Goal: Task Accomplishment & Management: Manage account settings

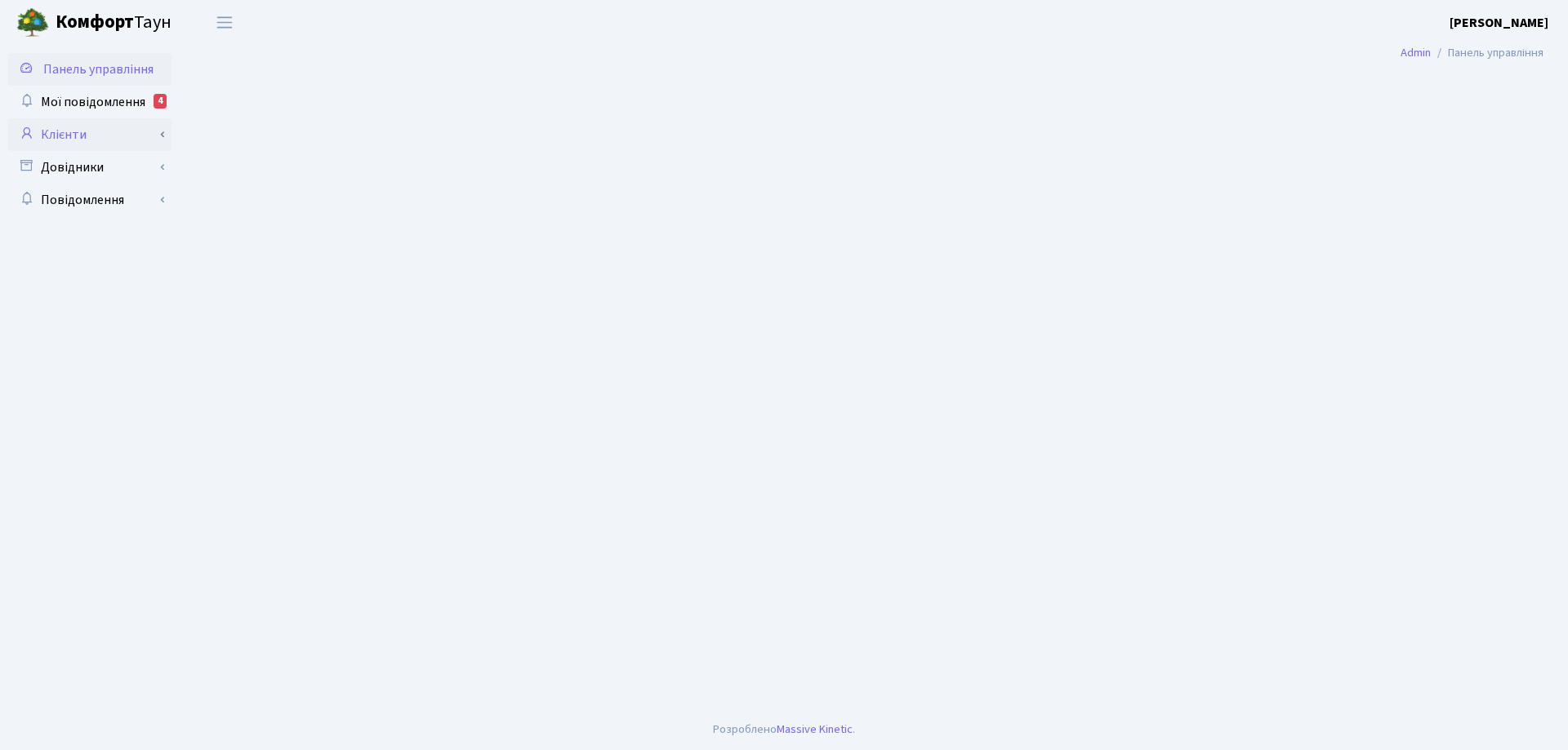
click at [74, 133] on link "Клієнти" at bounding box center [89, 135] width 164 height 33
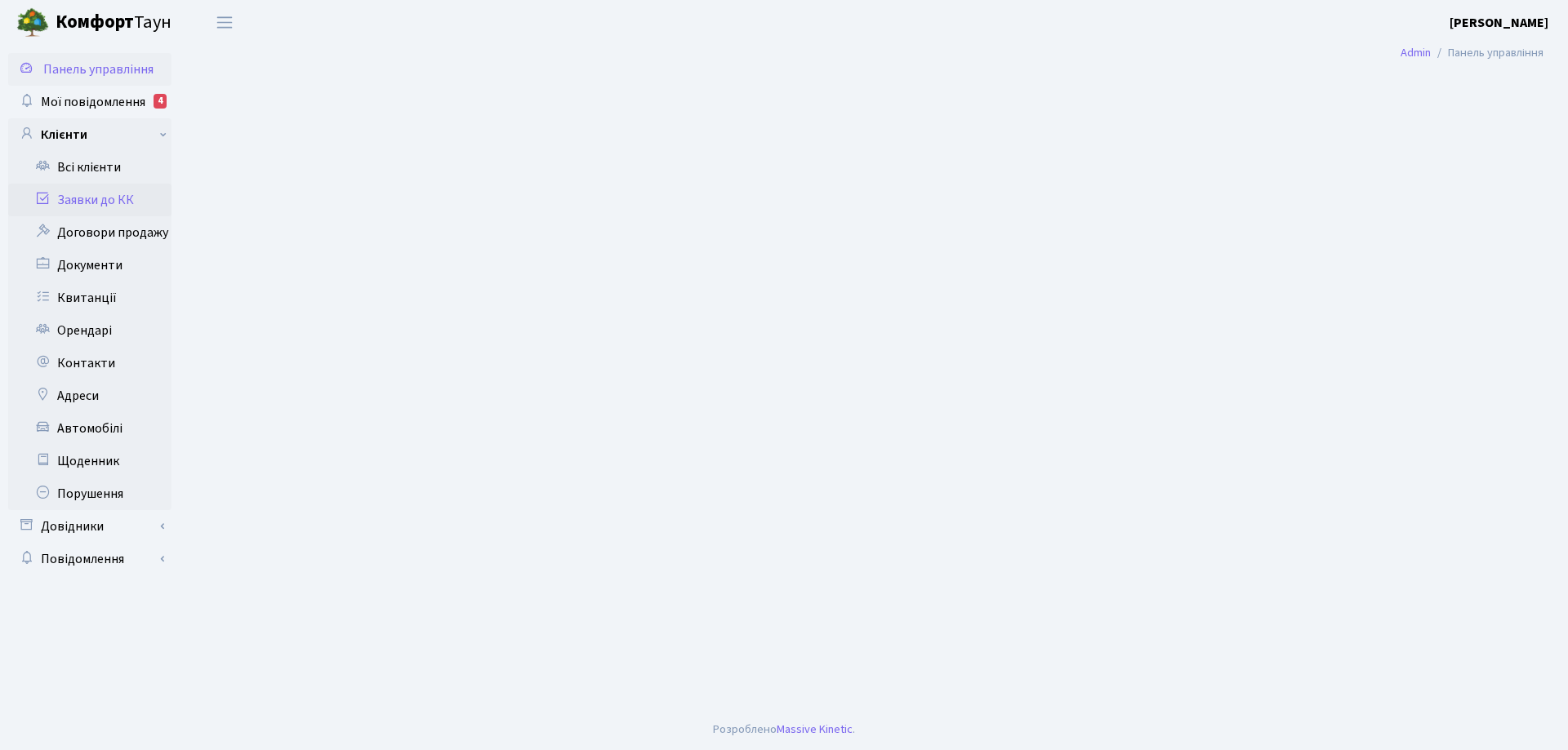
click at [94, 199] on link "Заявки до КК" at bounding box center [89, 200] width 164 height 33
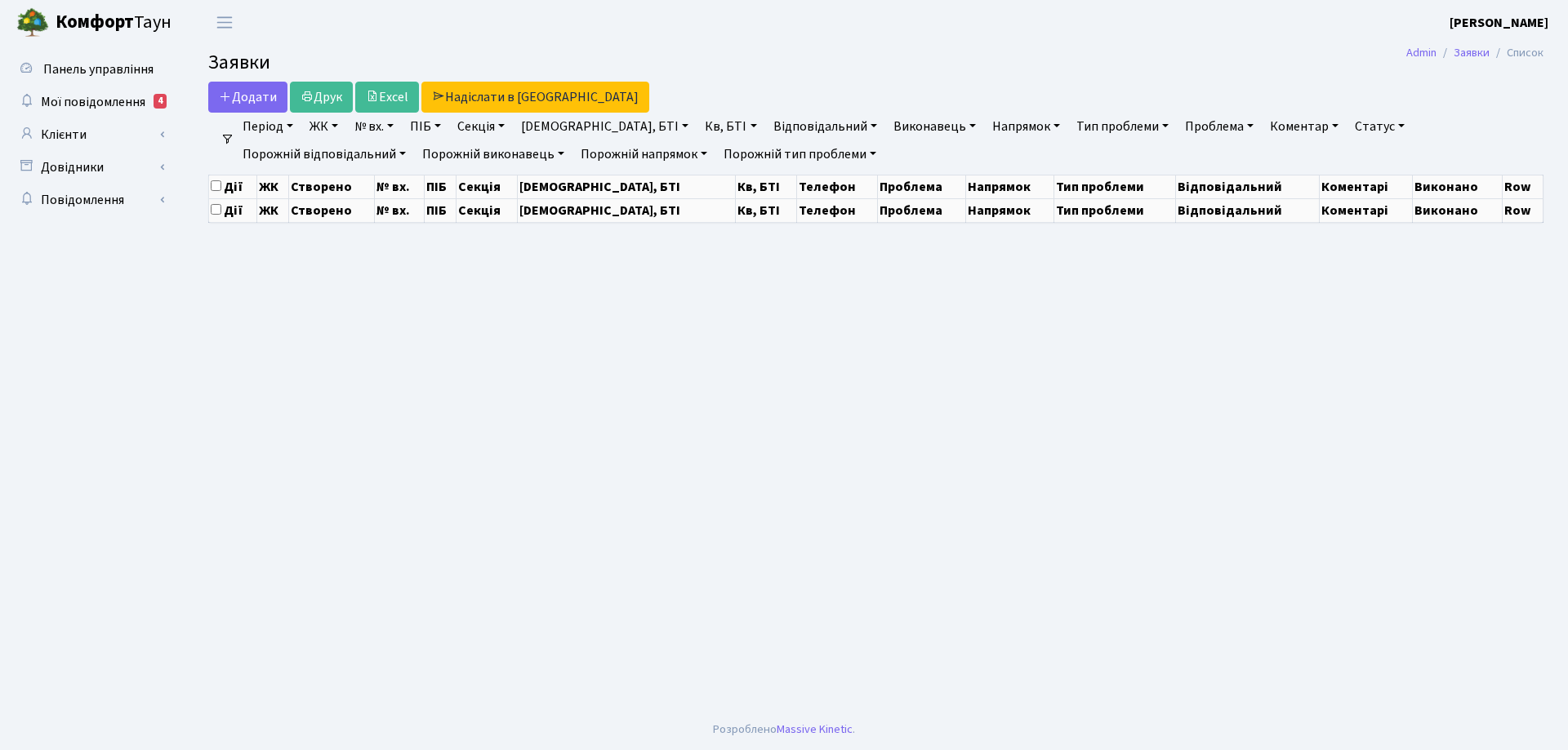
select select "25"
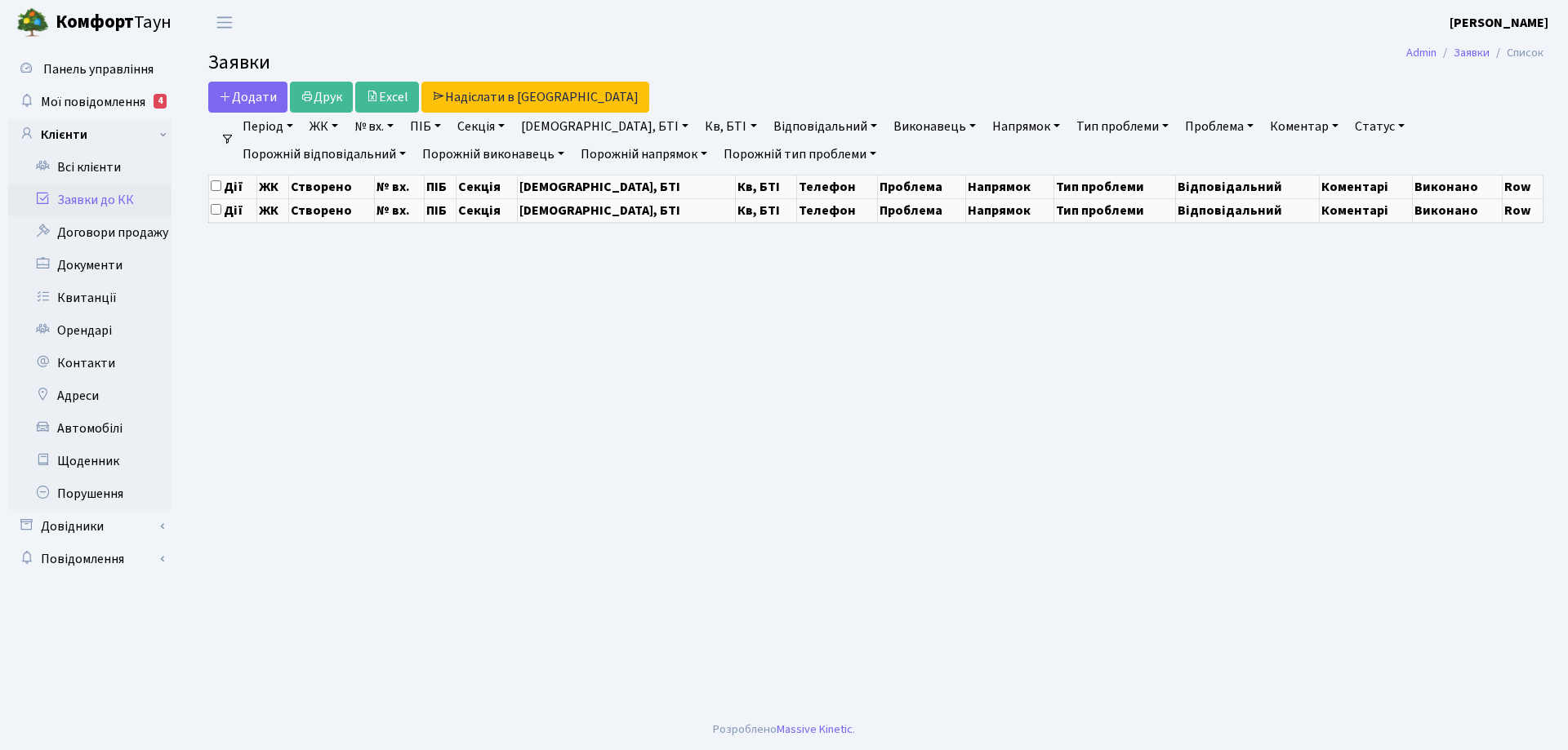
select select "25"
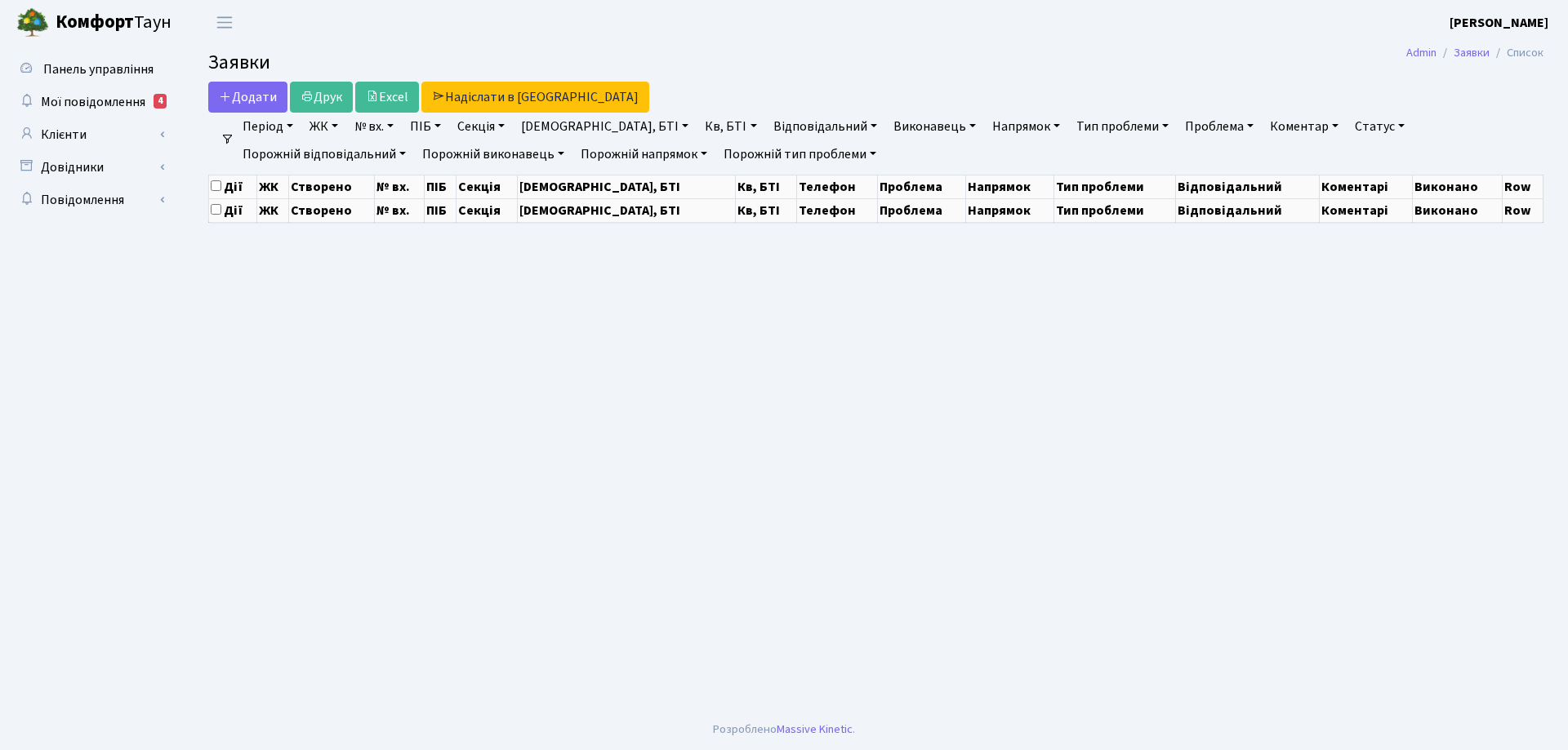
select select "25"
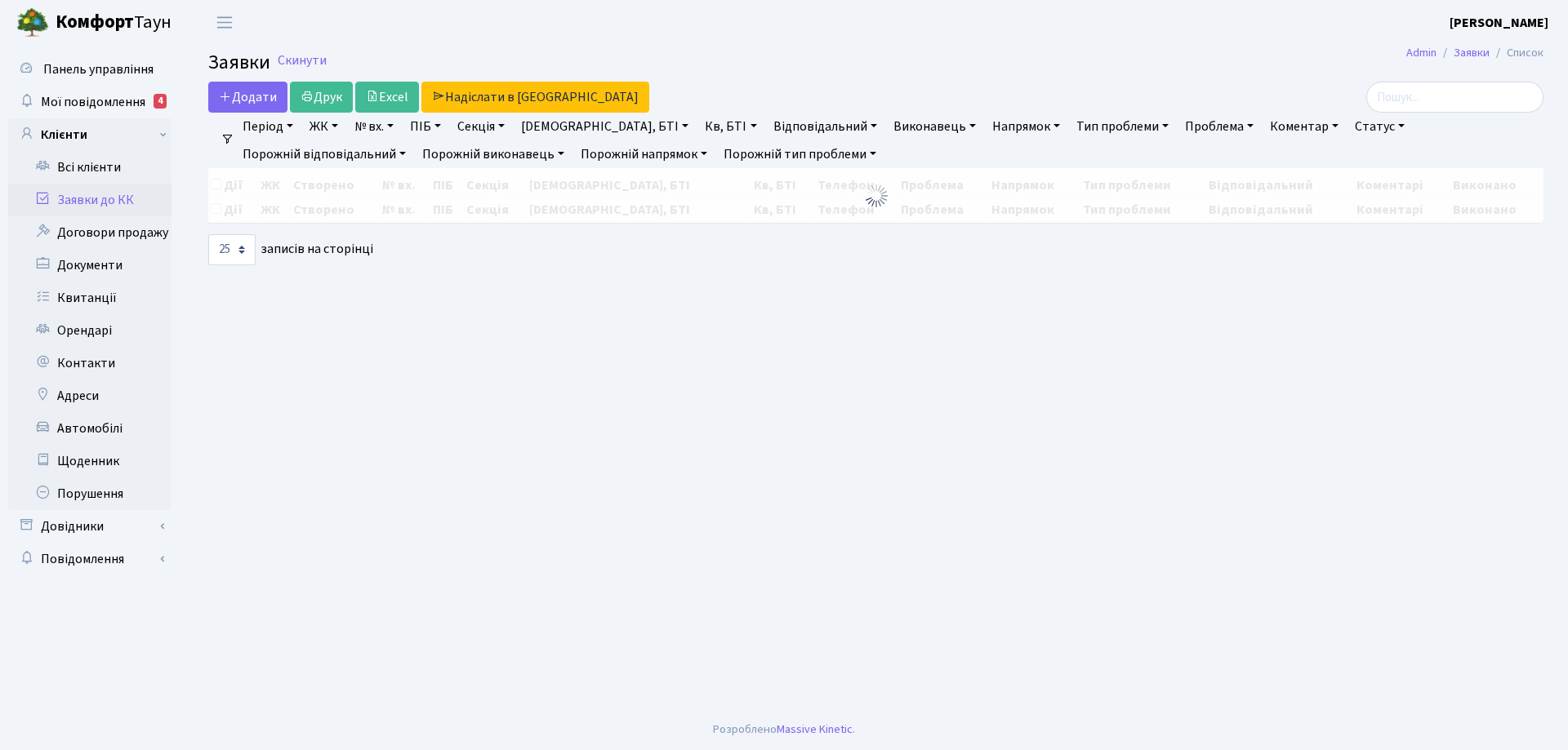
select select "25"
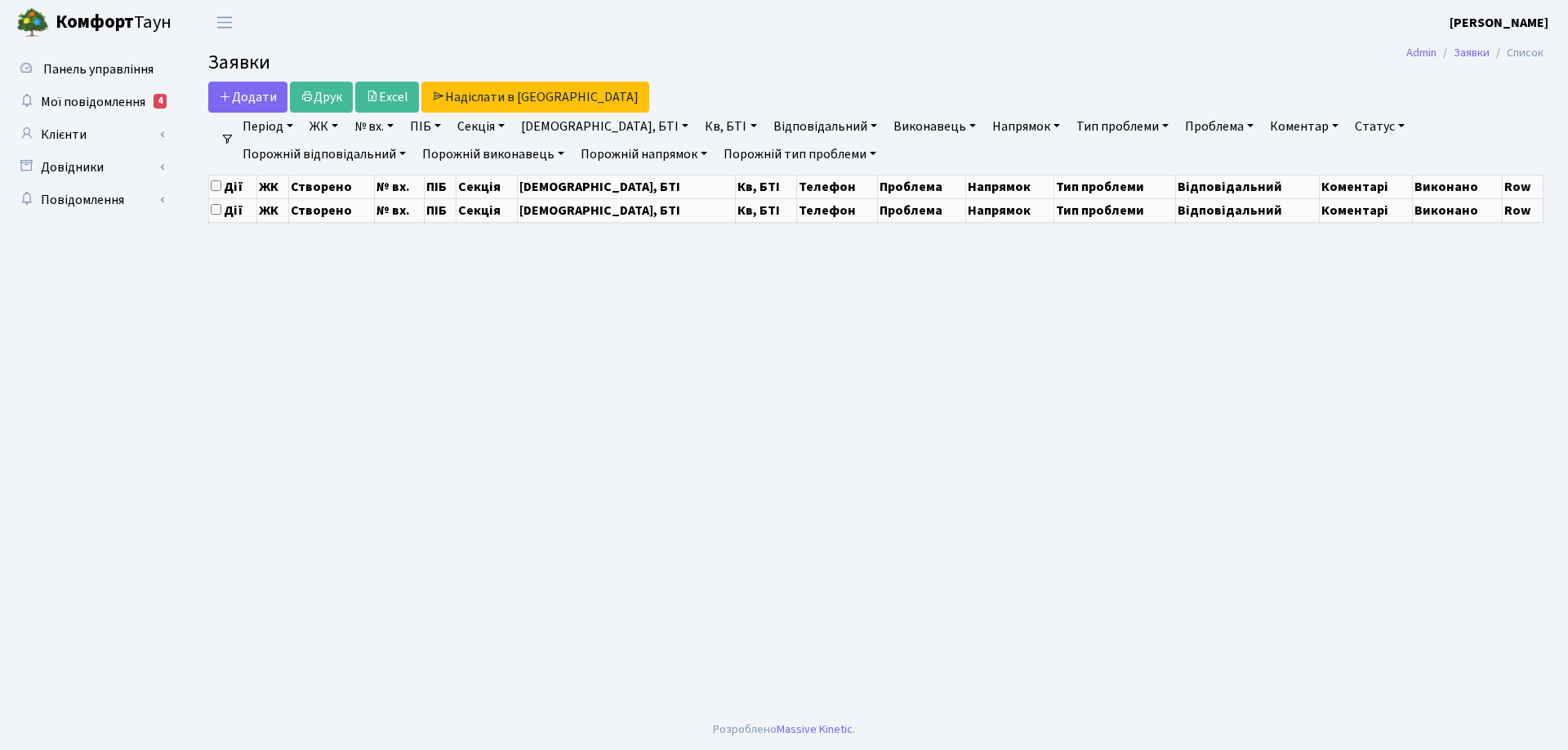
select select "25"
